Goal: Download file/media: Download file/media

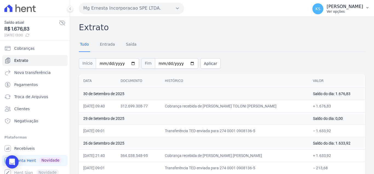
click at [348, 9] on p "Ver opções" at bounding box center [345, 11] width 36 height 4
click at [332, 23] on link "Logout" at bounding box center [339, 24] width 70 height 10
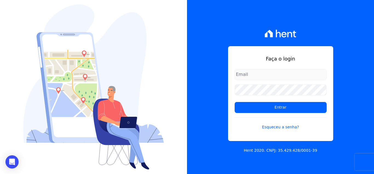
click at [254, 73] on input "email" at bounding box center [281, 74] width 92 height 11
type input "[PERSON_NAME][EMAIL_ADDRESS][PERSON_NAME][DOMAIN_NAME]"
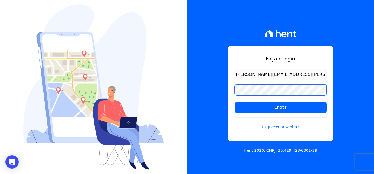
click at [235, 102] on input "Entrar" at bounding box center [281, 107] width 92 height 11
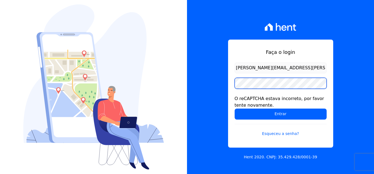
click at [235, 108] on input "Entrar" at bounding box center [281, 113] width 92 height 11
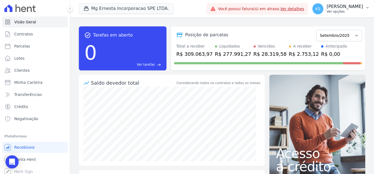
click at [345, 10] on p "Ver opções" at bounding box center [345, 11] width 36 height 4
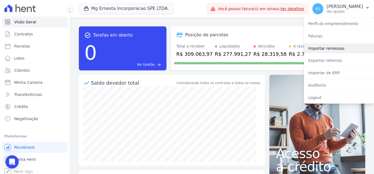
click at [332, 47] on link "Importar remessas" at bounding box center [339, 48] width 70 height 10
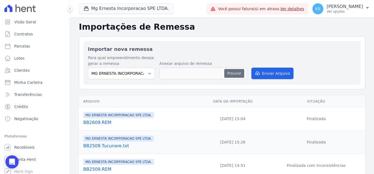
click at [232, 74] on button "Procurar" at bounding box center [234, 73] width 20 height 9
type input "BB3009.REM"
click at [274, 74] on button "Enviar Arquivo" at bounding box center [273, 73] width 42 height 12
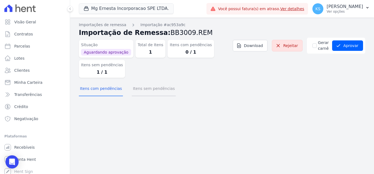
click at [157, 92] on button "Itens sem pendências" at bounding box center [154, 89] width 44 height 14
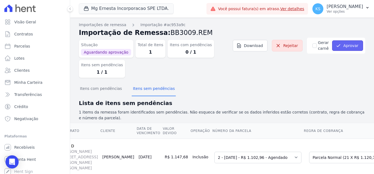
click at [342, 46] on button "Aprovar" at bounding box center [347, 45] width 31 height 10
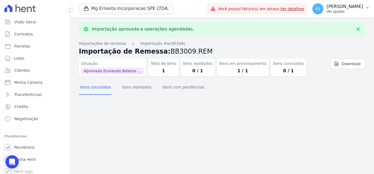
click at [353, 9] on p "[PERSON_NAME]" at bounding box center [345, 6] width 36 height 5
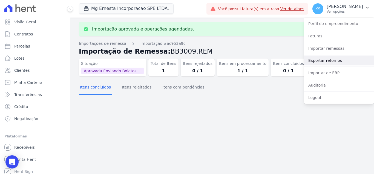
click at [325, 59] on link "Exportar retornos" at bounding box center [339, 60] width 70 height 10
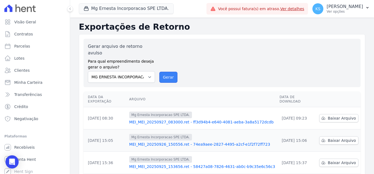
click at [169, 73] on button "Gerar" at bounding box center [169, 77] width 18 height 11
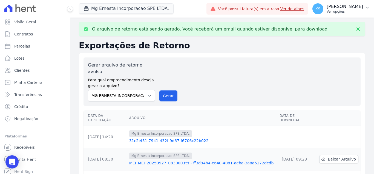
click at [345, 6] on p "[PERSON_NAME]" at bounding box center [345, 6] width 36 height 5
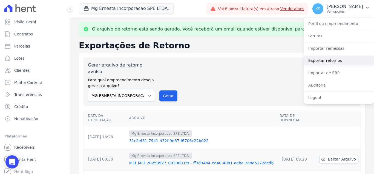
click at [327, 59] on link "Exportar retornos" at bounding box center [339, 60] width 70 height 10
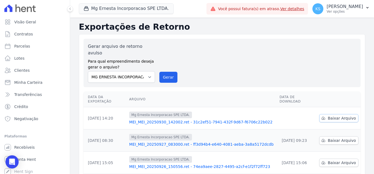
click at [339, 115] on span "Baixar Arquivo" at bounding box center [342, 117] width 28 height 5
click at [350, 10] on p "Ver opções" at bounding box center [345, 11] width 36 height 4
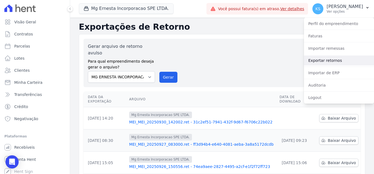
click at [322, 60] on link "Exportar retornos" at bounding box center [339, 60] width 70 height 10
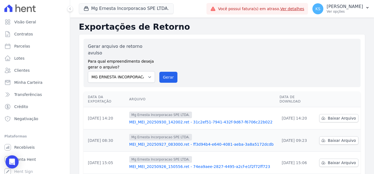
click at [233, 73] on div "Gerar arquivo de retorno avulso Para qual empreendimento deseja gerar o arquivo…" at bounding box center [222, 62] width 269 height 39
drag, startPoint x: 165, startPoint y: 72, endPoint x: 207, endPoint y: 52, distance: 46.8
click at [166, 72] on button "Gerar" at bounding box center [169, 77] width 18 height 11
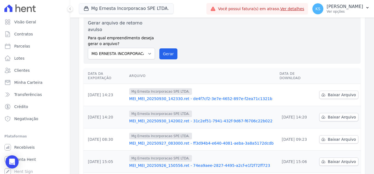
scroll to position [55, 0]
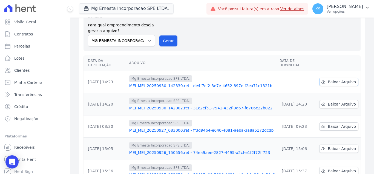
click at [326, 78] on link "Baixar Arquivo" at bounding box center [339, 82] width 39 height 8
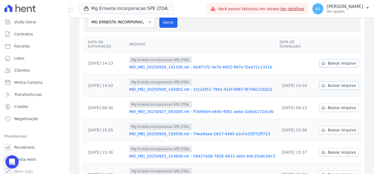
scroll to position [36, 0]
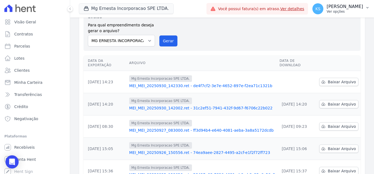
click at [350, 8] on p "[PERSON_NAME]" at bounding box center [345, 6] width 36 height 5
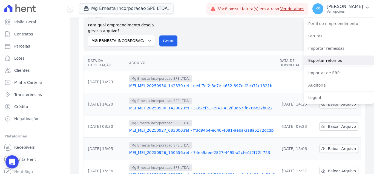
drag, startPoint x: 320, startPoint y: 62, endPoint x: 299, endPoint y: 80, distance: 27.4
click at [319, 62] on link "Exportar retornos" at bounding box center [339, 60] width 70 height 10
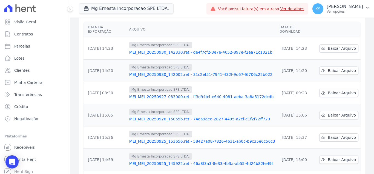
scroll to position [82, 0]
